Goal: Transaction & Acquisition: Purchase product/service

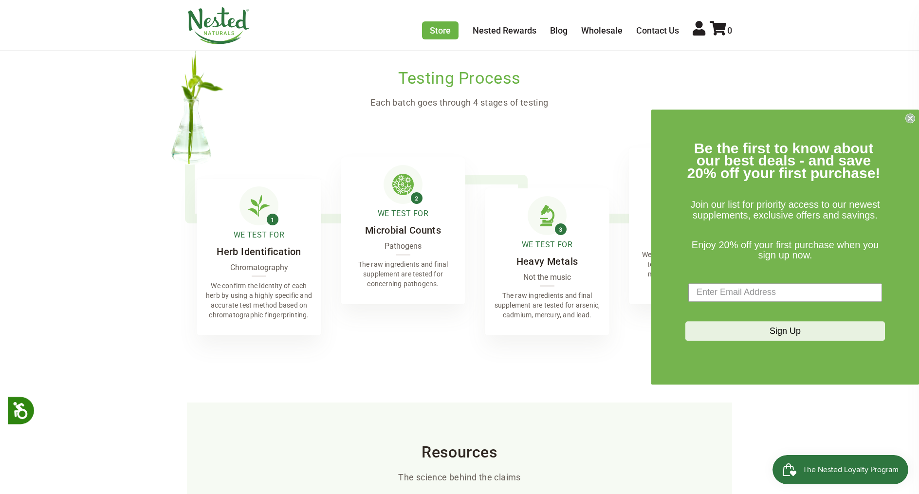
scroll to position [1593, 0]
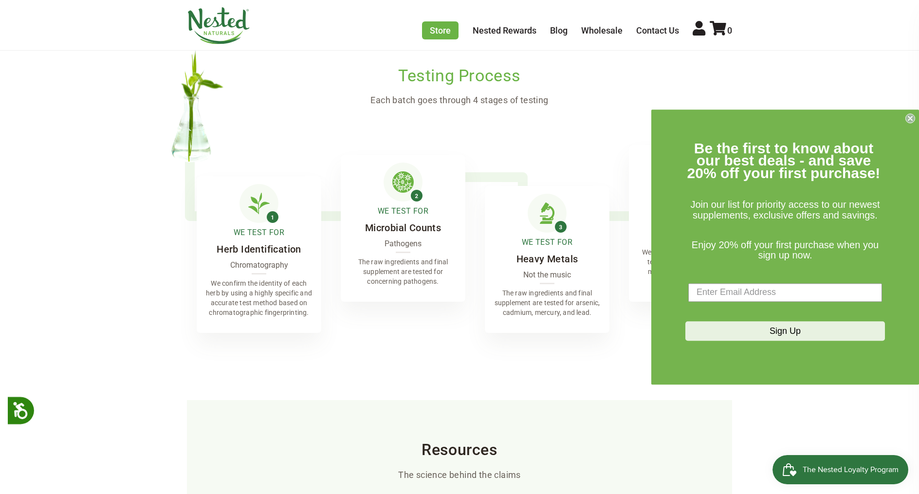
click at [908, 119] on circle "Close dialog" at bounding box center [910, 117] width 9 height 9
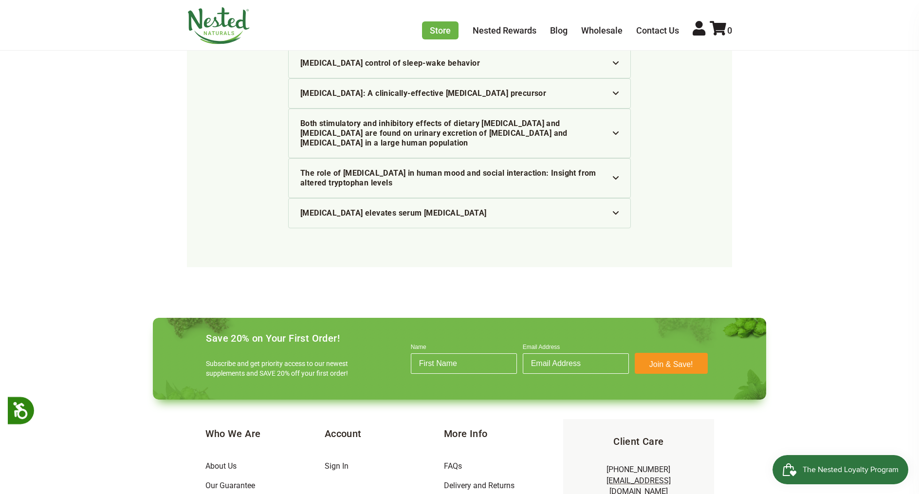
scroll to position [2150, 0]
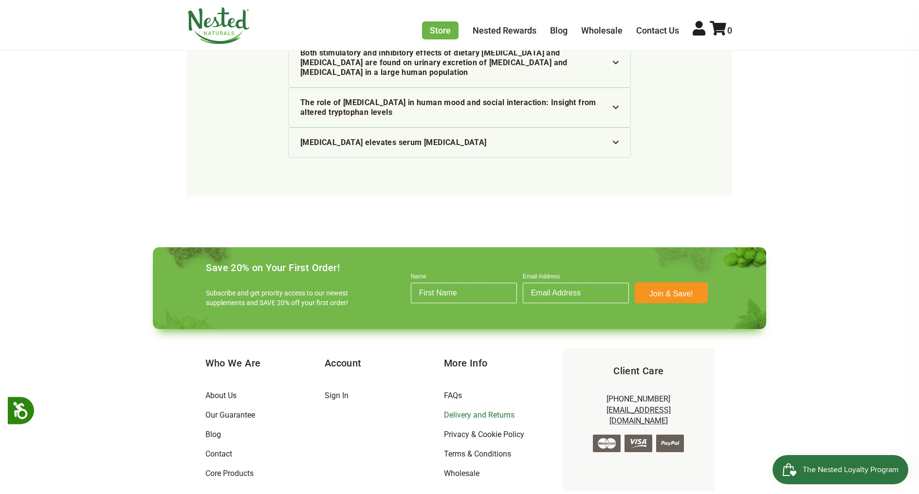
click at [455, 410] on link "Delivery and Returns" at bounding box center [479, 414] width 71 height 9
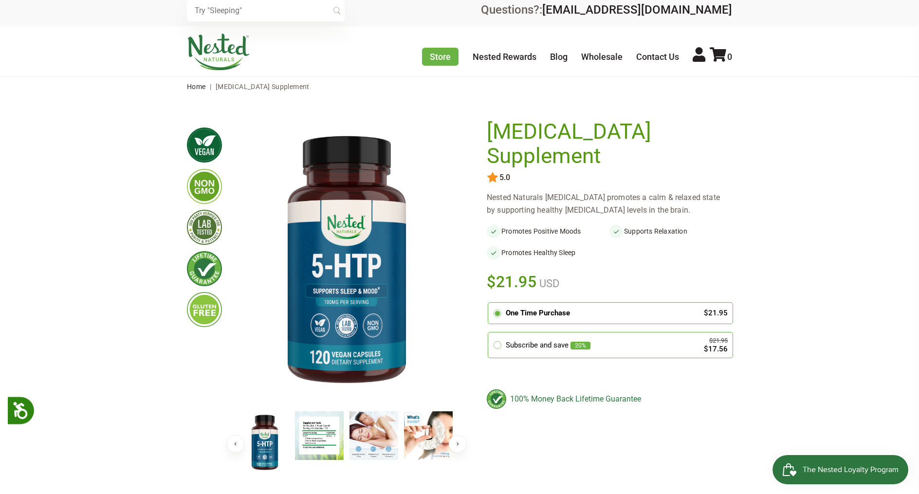
scroll to position [5, 0]
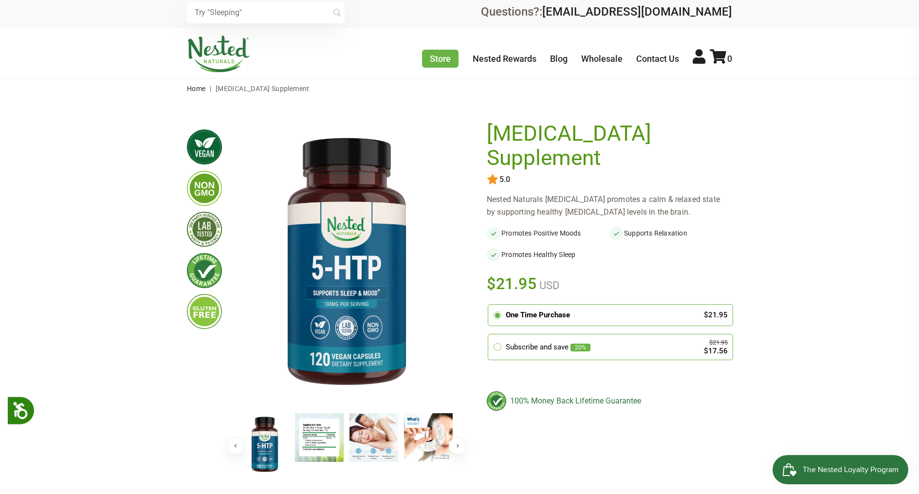
click at [665, 309] on div "One Time Purchase" at bounding box center [600, 314] width 188 height 11
click at [490, 306] on input "radio" at bounding box center [490, 306] width 0 height 0
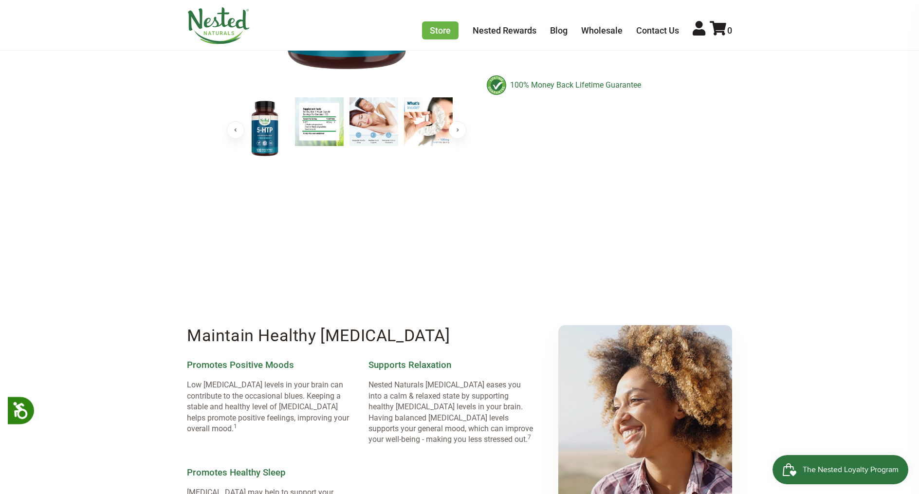
scroll to position [0, 0]
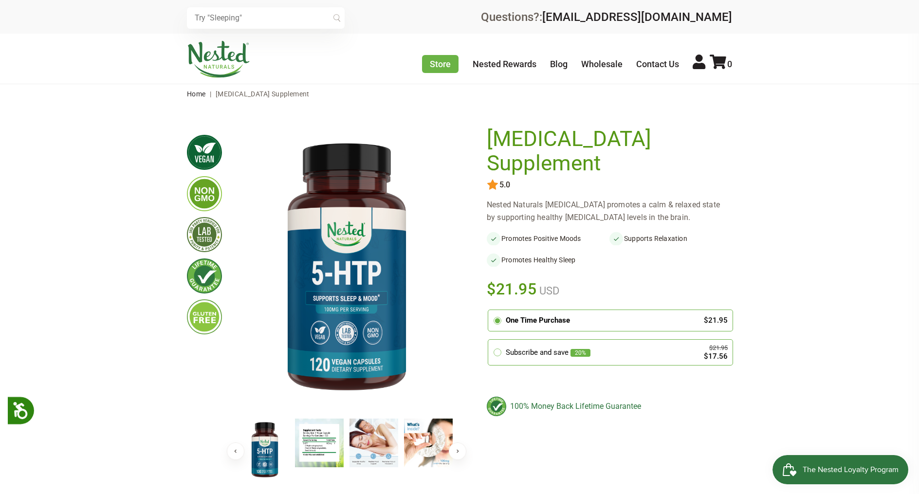
click at [608, 315] on div "One Time Purchase" at bounding box center [600, 320] width 188 height 11
click at [490, 311] on input "radio" at bounding box center [490, 311] width 0 height 0
click at [542, 315] on div "One Time Purchase" at bounding box center [600, 320] width 188 height 11
click at [490, 311] on input "radio" at bounding box center [490, 311] width 0 height 0
click at [717, 61] on icon at bounding box center [717, 61] width 17 height 15
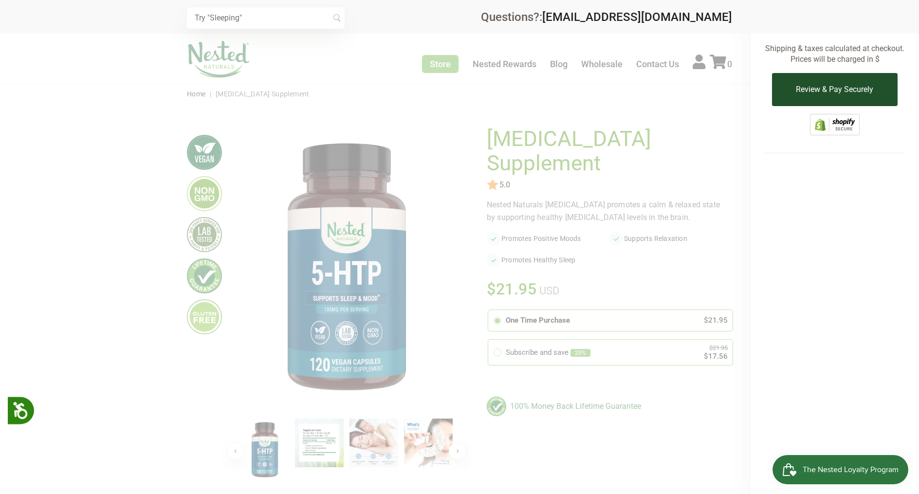
click at [819, 89] on button "Review & Pay Securely" at bounding box center [834, 89] width 125 height 33
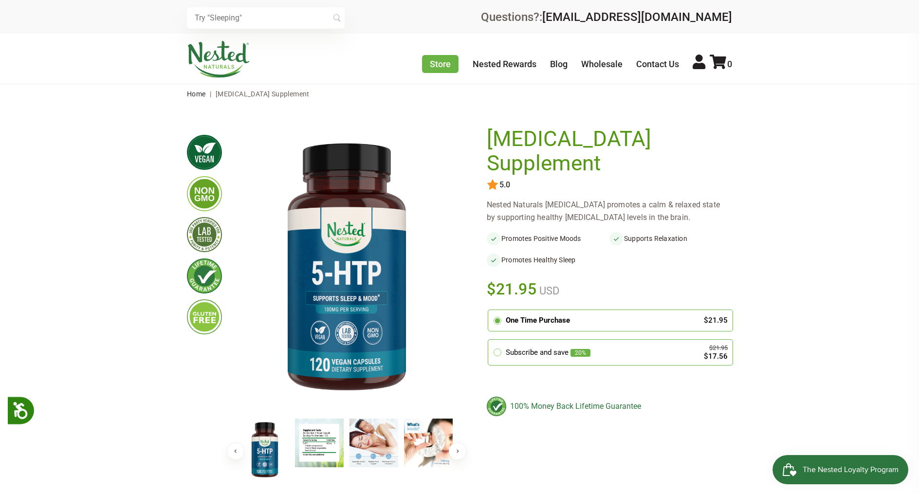
drag, startPoint x: 546, startPoint y: 143, endPoint x: 538, endPoint y: 143, distance: 8.3
click at [544, 144] on h1 "[MEDICAL_DATA] Supplement" at bounding box center [607, 151] width 240 height 48
click at [529, 141] on h1 "[MEDICAL_DATA] Supplement" at bounding box center [607, 151] width 240 height 48
drag, startPoint x: 532, startPoint y: 265, endPoint x: 524, endPoint y: 294, distance: 30.9
click at [532, 278] on span "$21.95" at bounding box center [512, 288] width 50 height 21
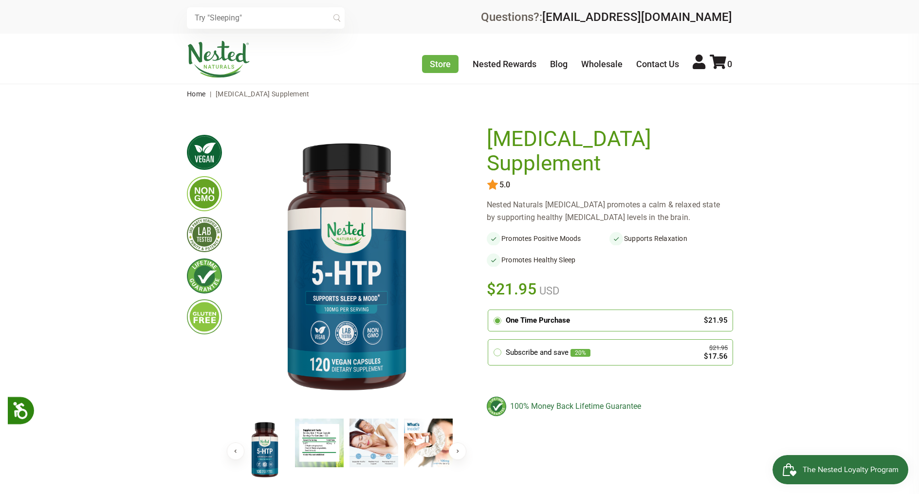
click at [499, 316] on icon at bounding box center [497, 320] width 9 height 9
click at [490, 311] on input "radio" at bounding box center [490, 311] width 0 height 0
click at [523, 315] on div "One Time Purchase" at bounding box center [600, 320] width 188 height 11
click at [490, 311] on input "radio" at bounding box center [490, 311] width 0 height 0
click at [523, 315] on div "One Time Purchase" at bounding box center [600, 320] width 188 height 11
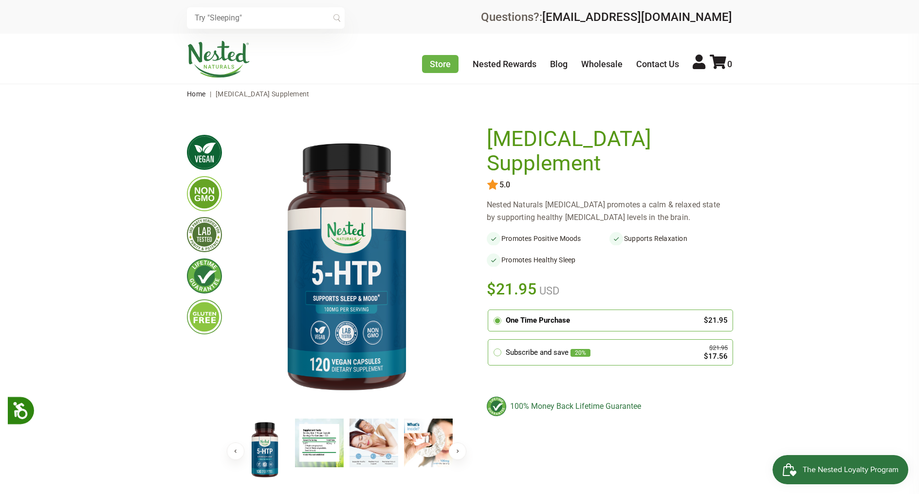
click at [490, 311] on input "radio" at bounding box center [490, 311] width 0 height 0
click at [528, 340] on label "Subscribe and save 20% $21.95 $17.56 Every 30 Days Every 60 Days Every 90 Days" at bounding box center [610, 352] width 244 height 25
click at [490, 341] on input "radio" at bounding box center [490, 341] width 0 height 0
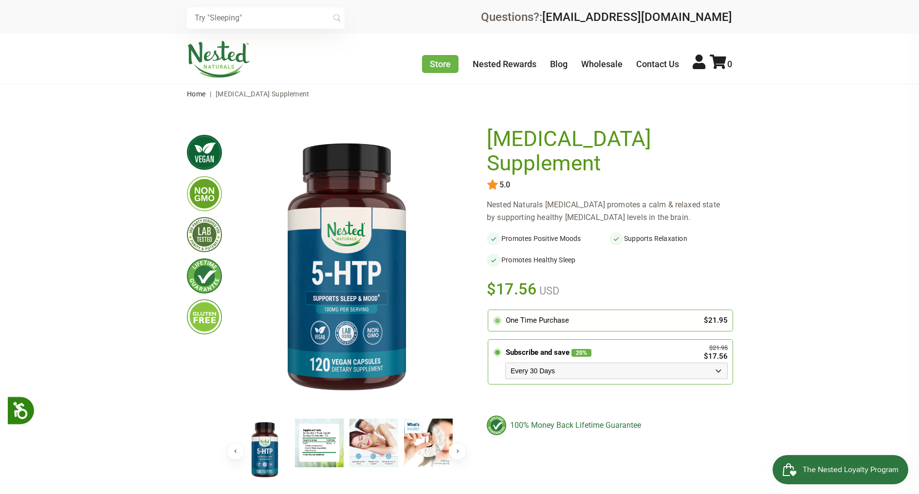
click at [535, 315] on div "One Time Purchase" at bounding box center [600, 320] width 188 height 11
click at [490, 311] on input "radio" at bounding box center [490, 311] width 0 height 0
